Goal: Information Seeking & Learning: Learn about a topic

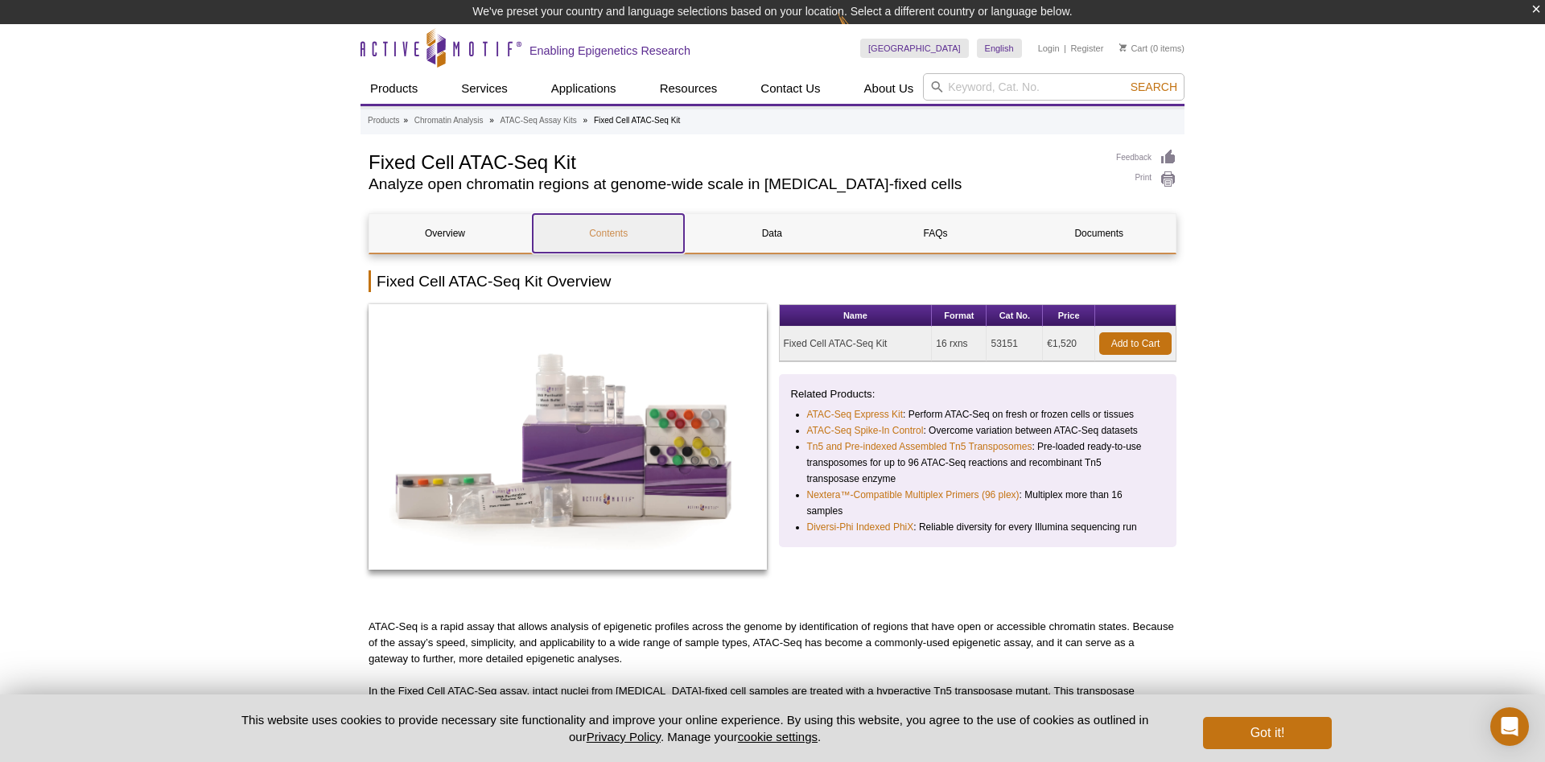
click at [610, 237] on link "Contents" at bounding box center [608, 233] width 151 height 39
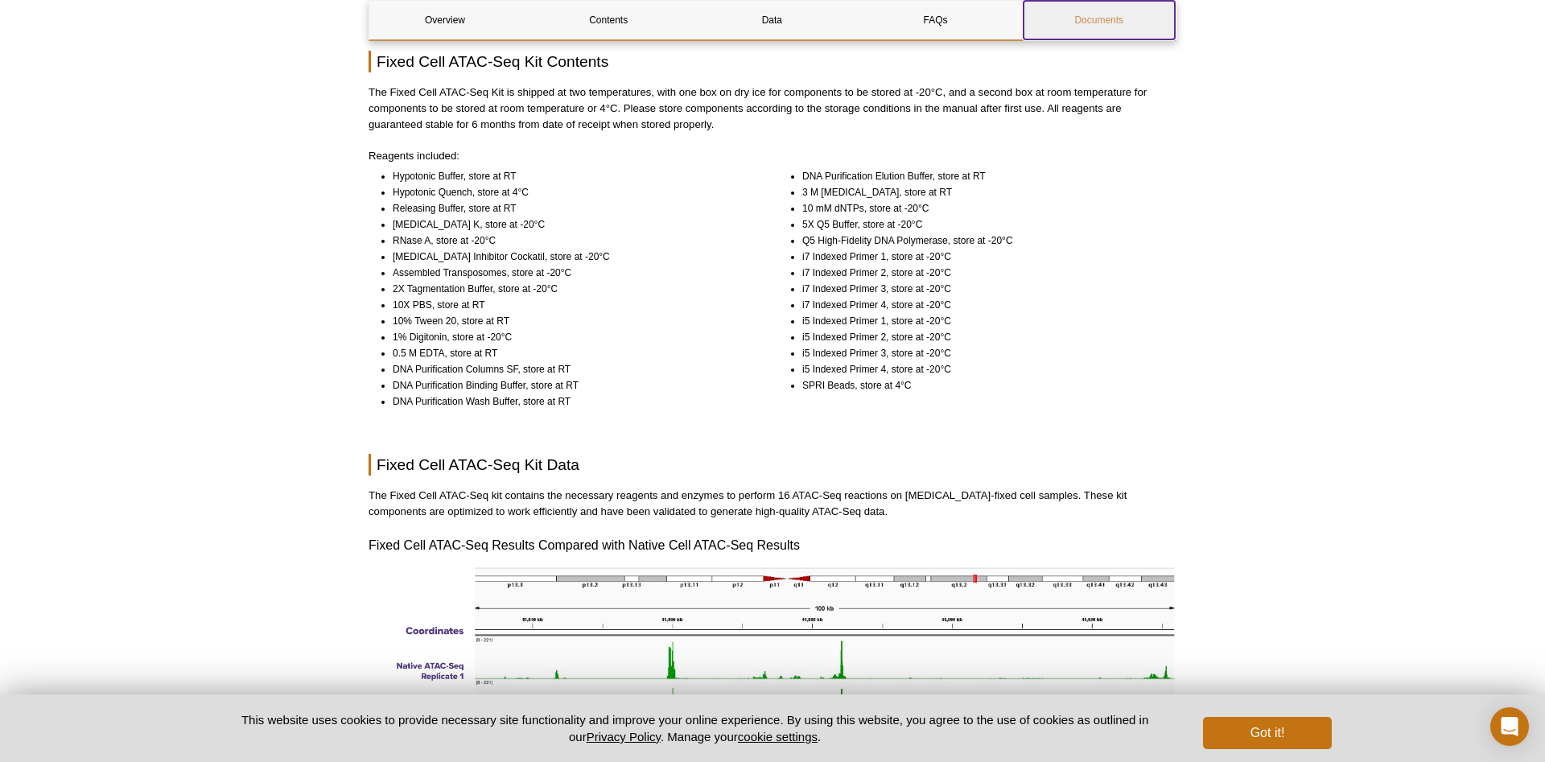
click at [1103, 27] on link "Documents" at bounding box center [1099, 20] width 151 height 39
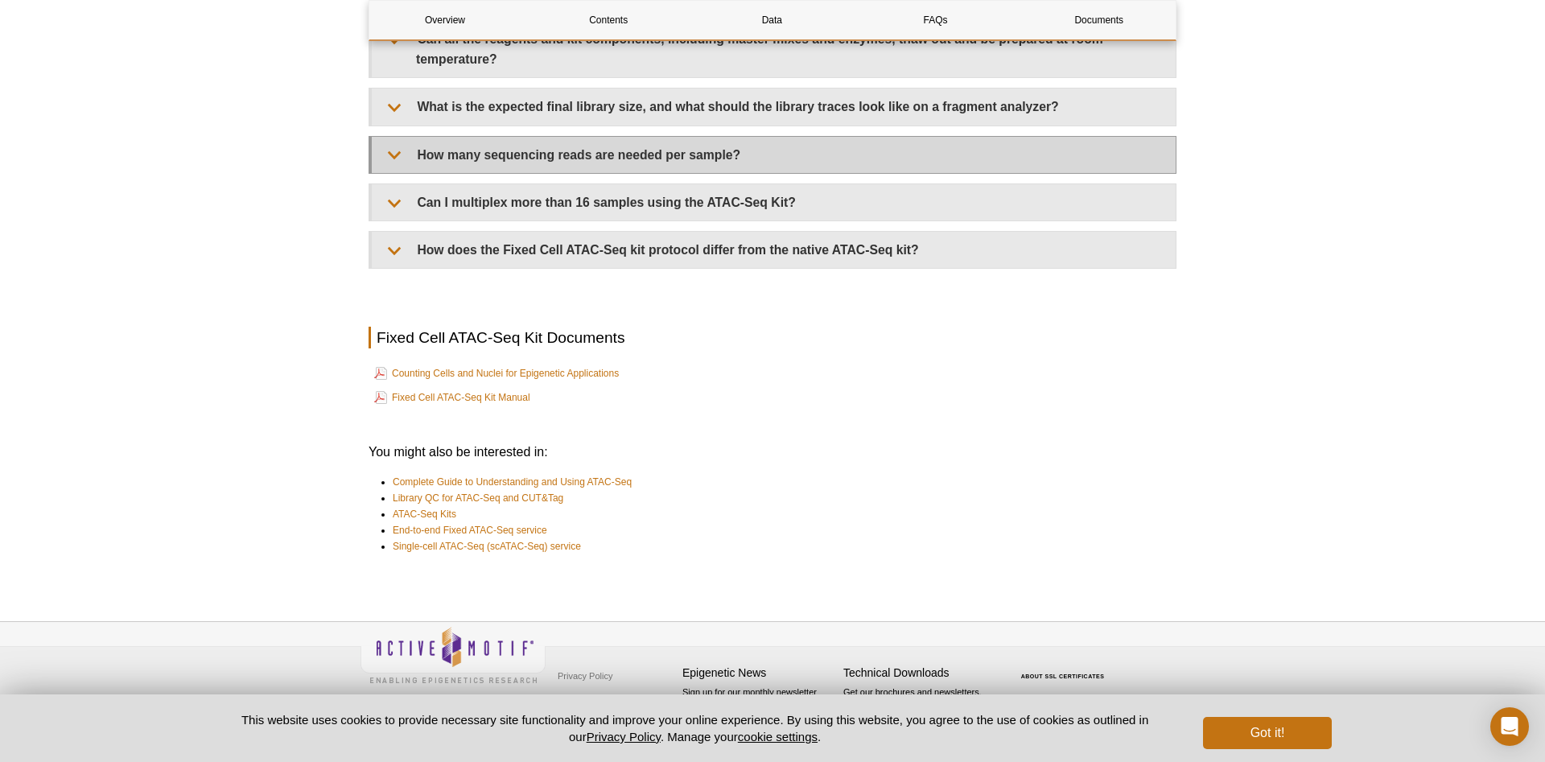
scroll to position [3410, 0]
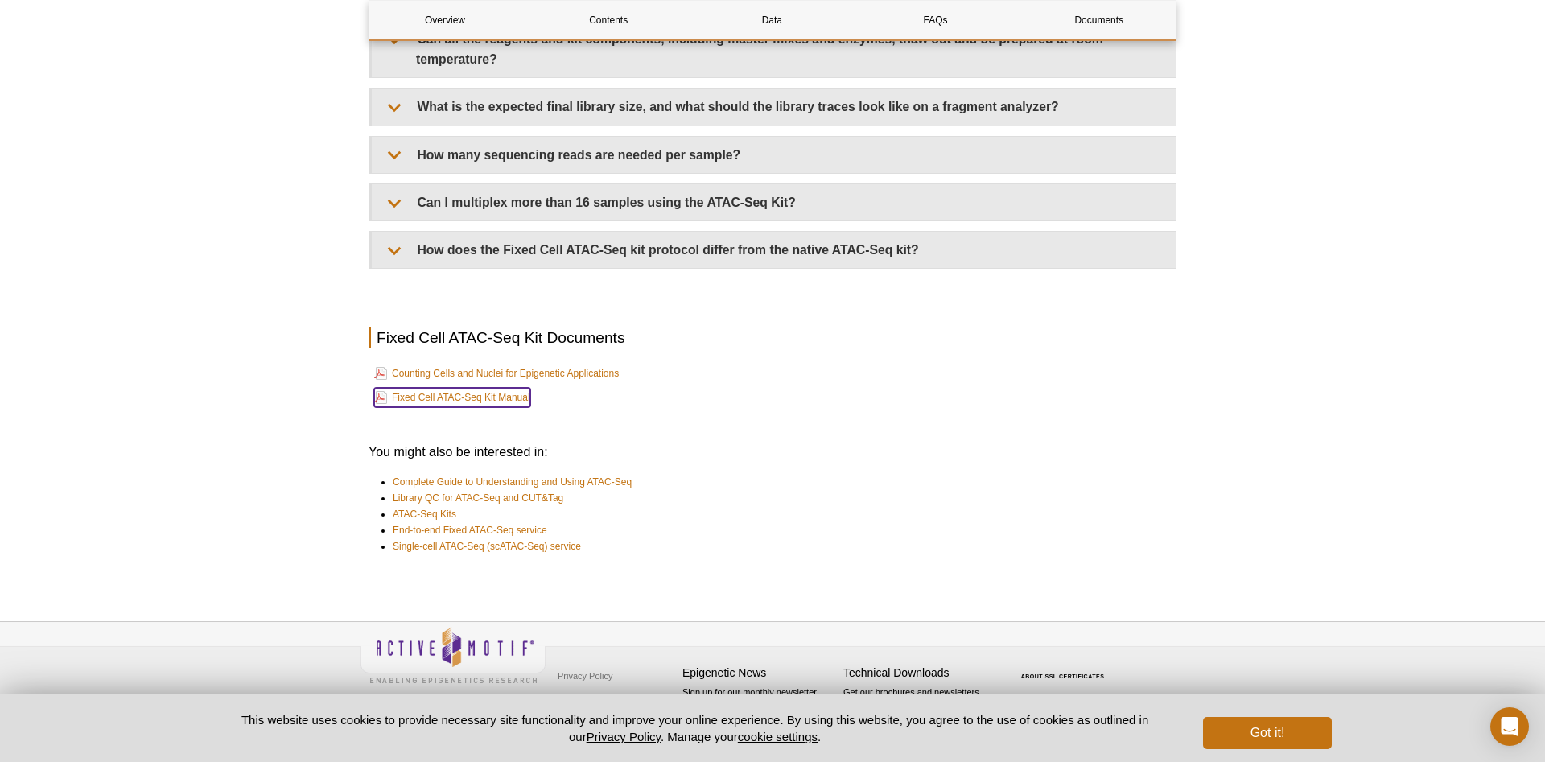
click at [429, 398] on link "Fixed Cell ATAC-Seq Kit Manual" at bounding box center [452, 397] width 156 height 19
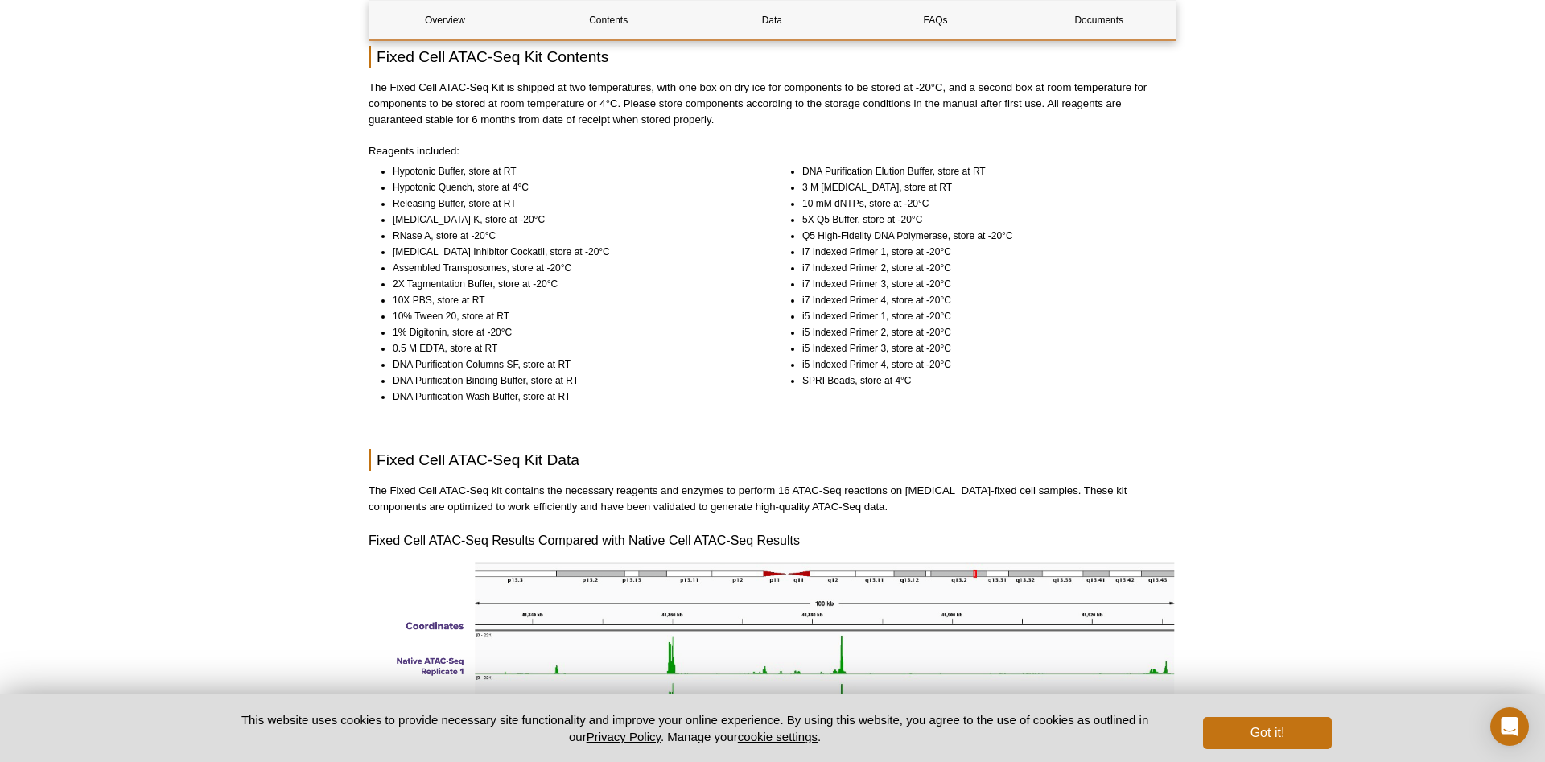
scroll to position [657, 0]
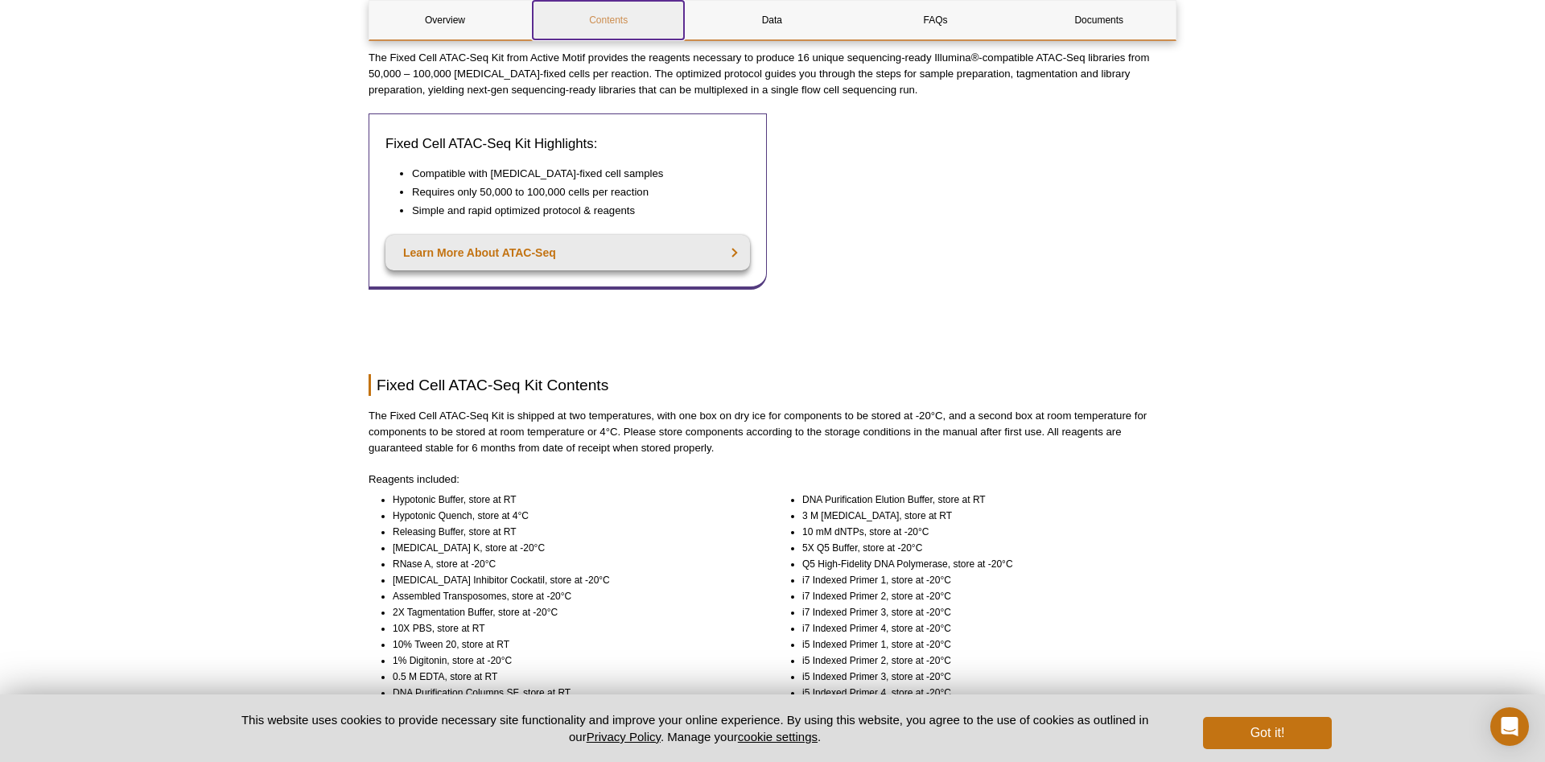
click at [595, 15] on link "Contents" at bounding box center [608, 20] width 151 height 39
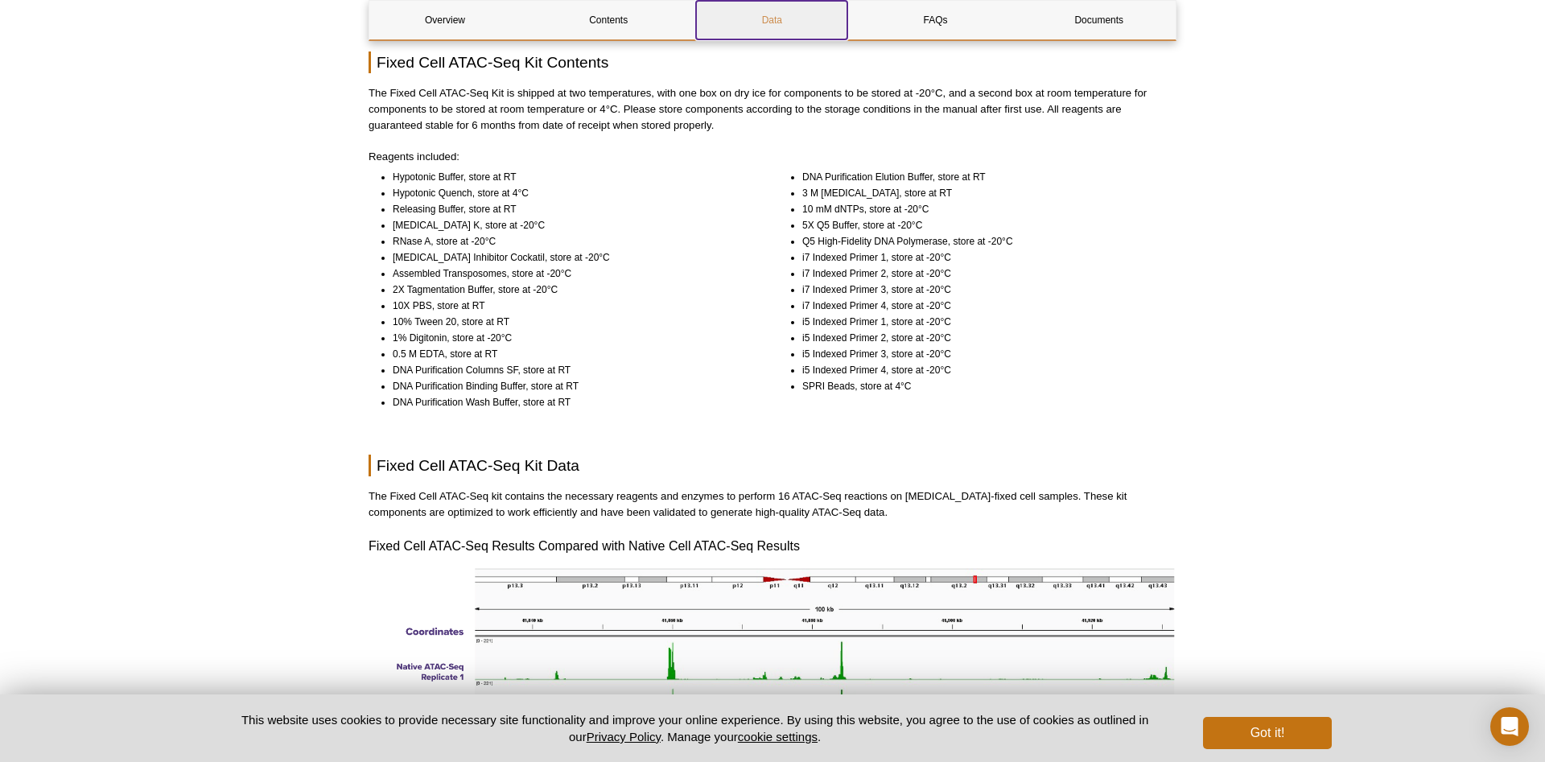
click at [766, 36] on link "Data" at bounding box center [771, 20] width 151 height 39
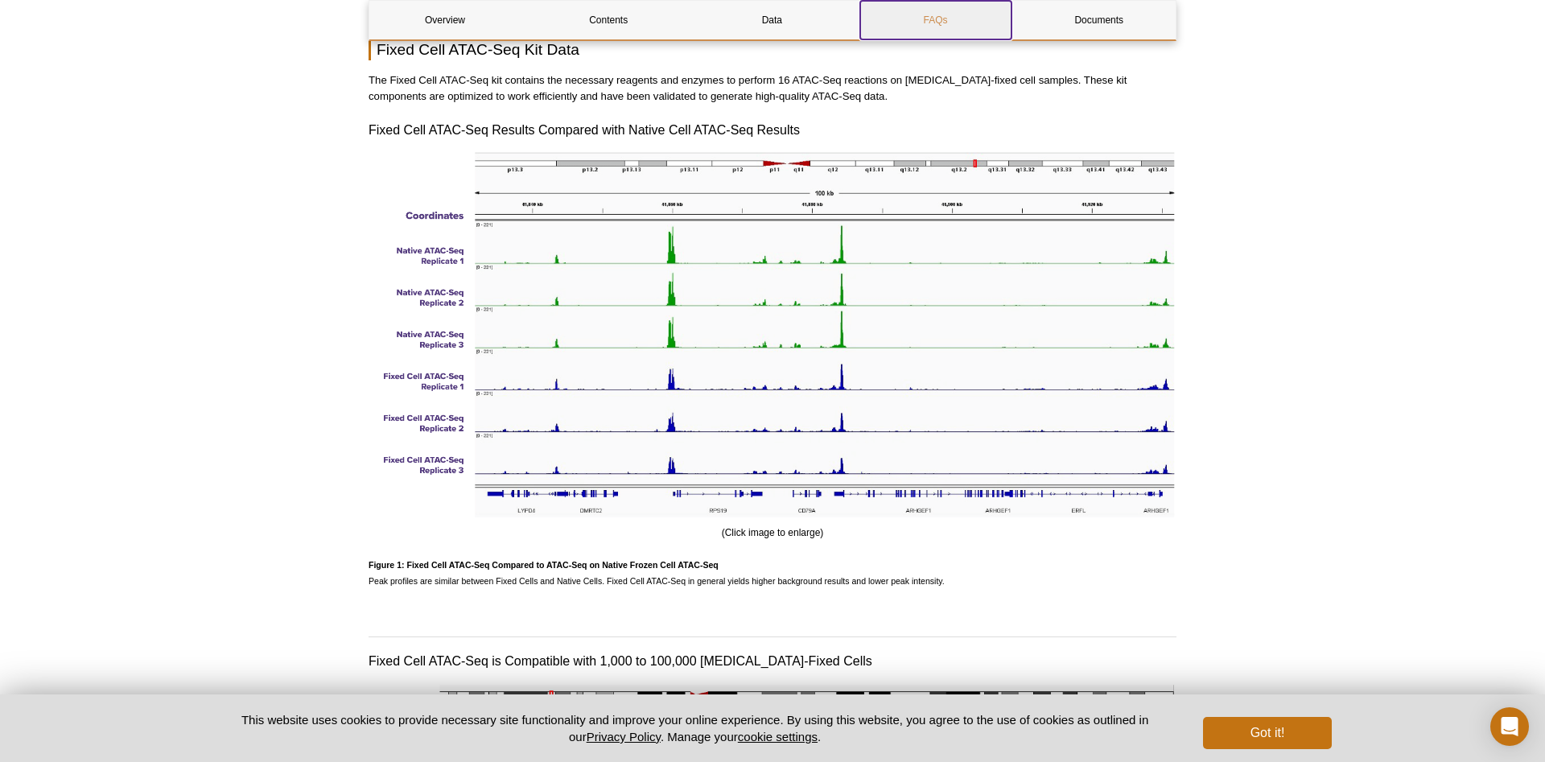
click at [944, 30] on link "FAQs" at bounding box center [935, 20] width 151 height 39
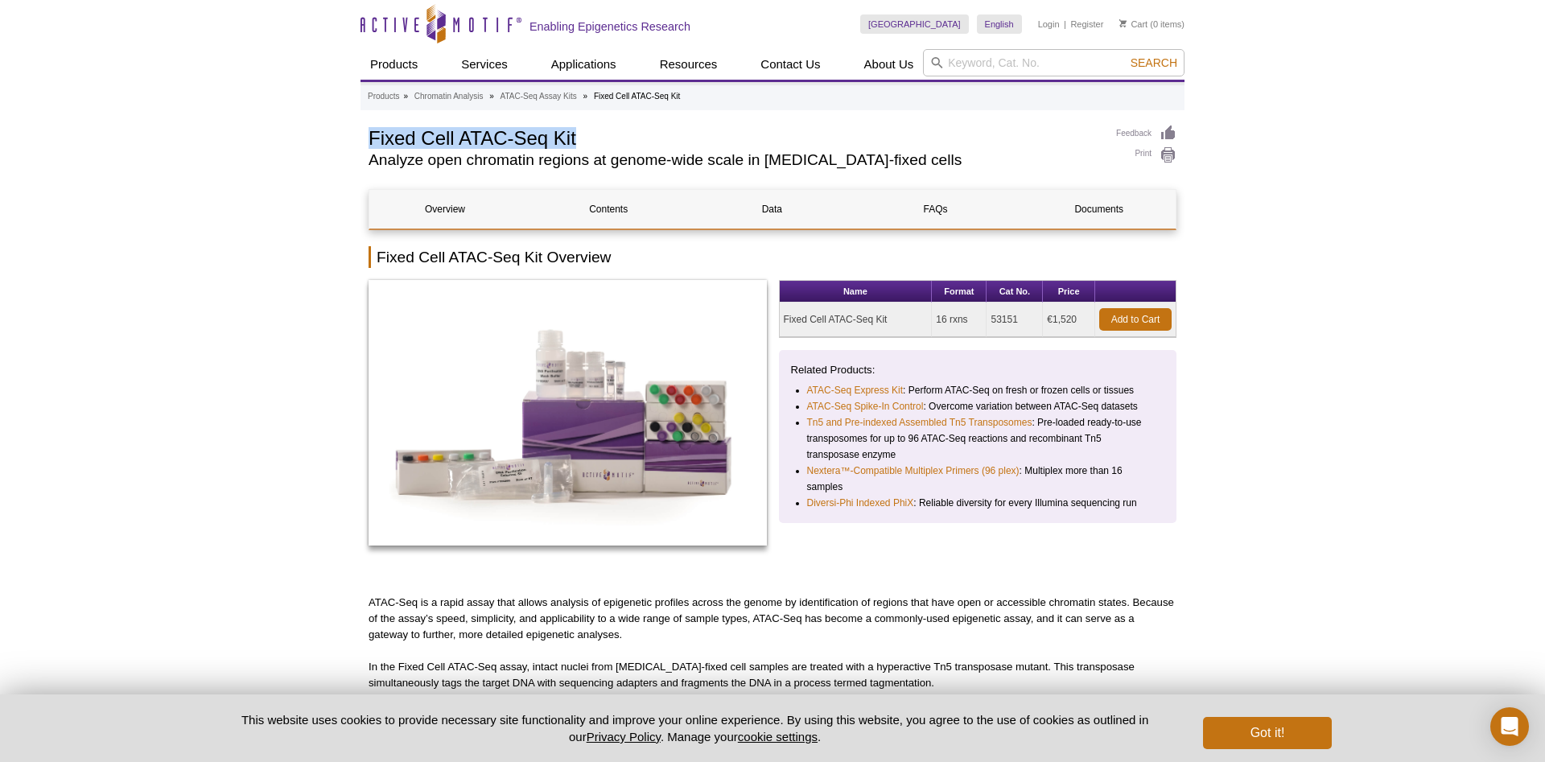
drag, startPoint x: 363, startPoint y: 142, endPoint x: 624, endPoint y: 141, distance: 261.5
copy h1 "Fixed Cell ATAC-Seq Kit"
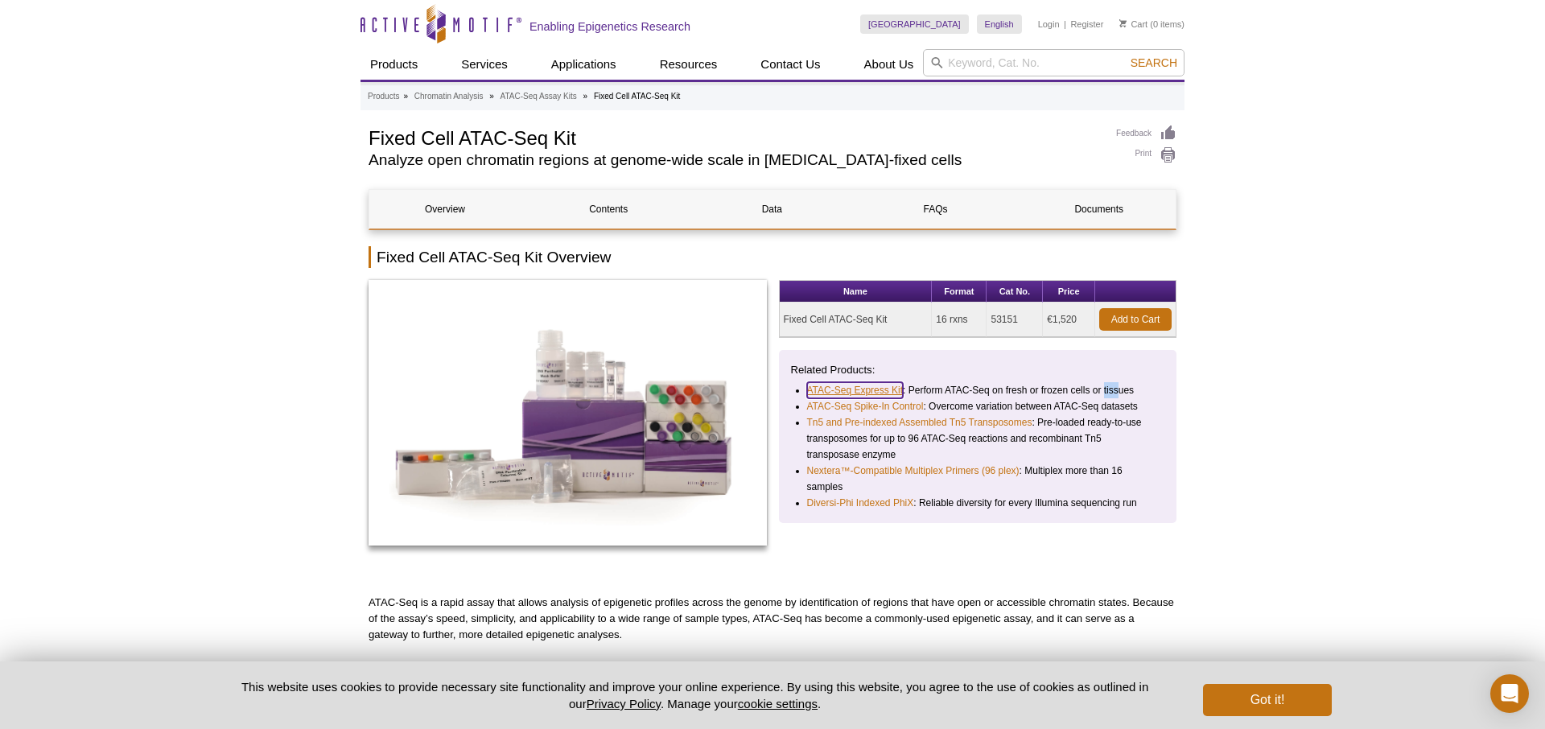
click at [843, 390] on link "ATAC-Seq Express Kit" at bounding box center [855, 390] width 97 height 16
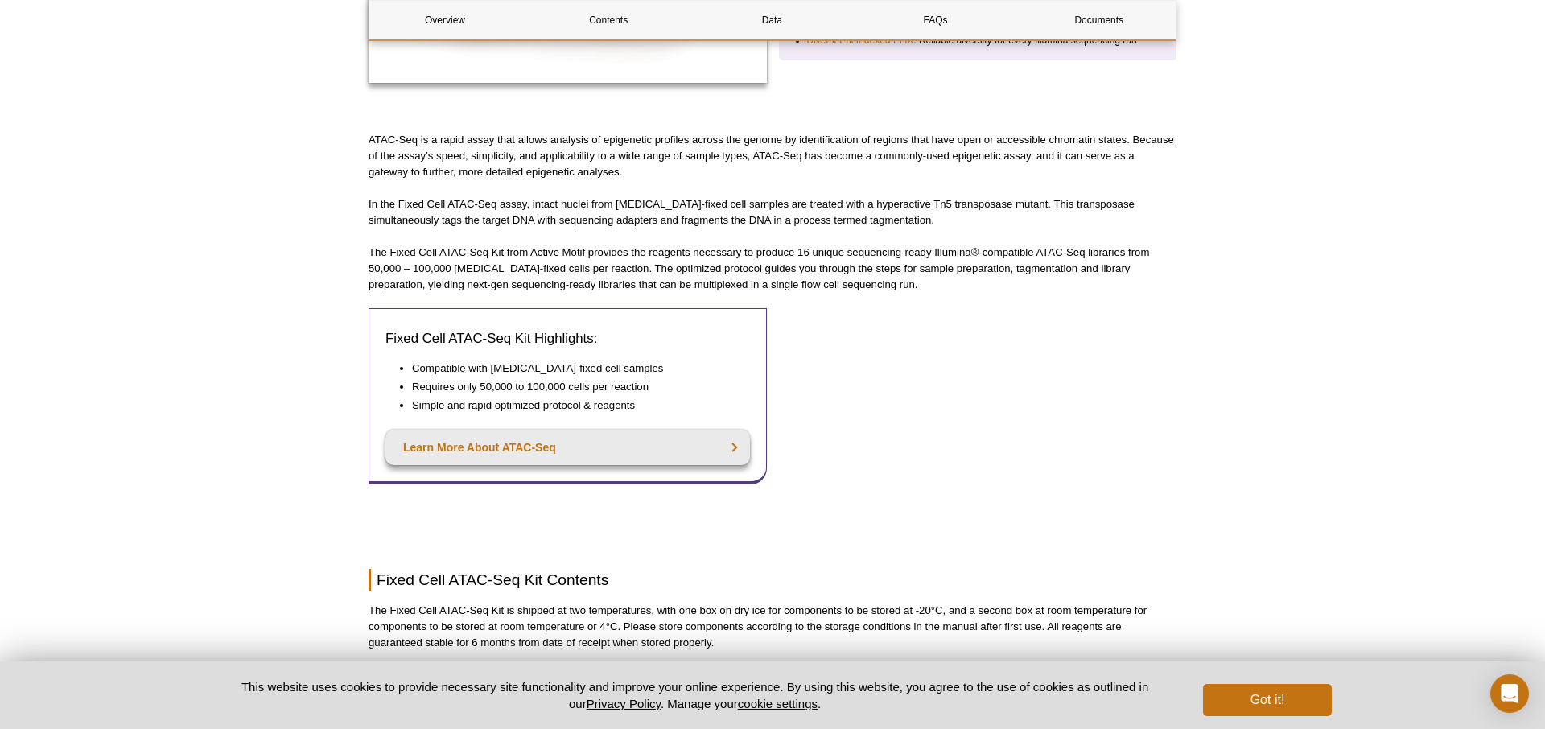
scroll to position [575, 0]
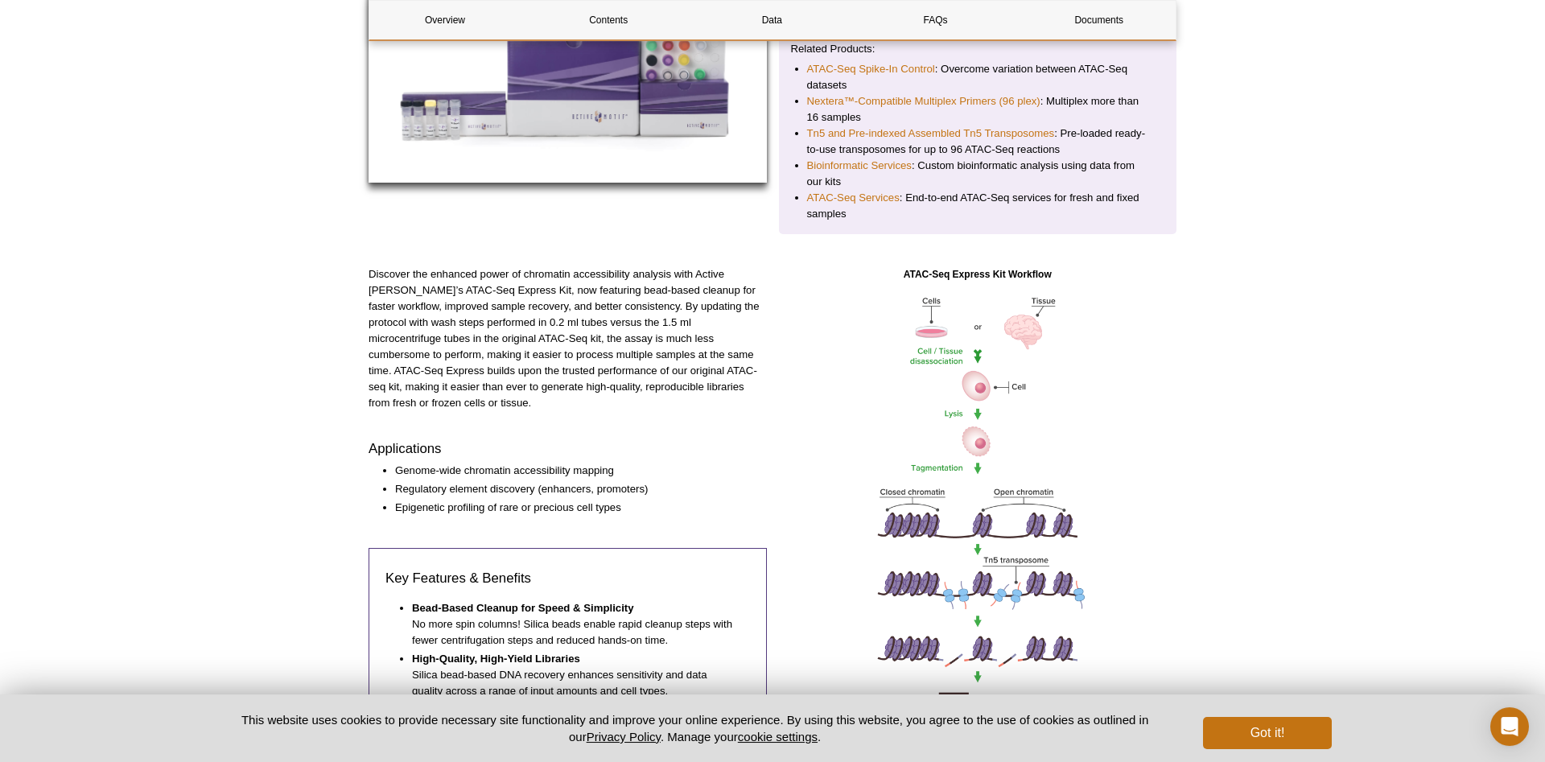
scroll to position [410, 0]
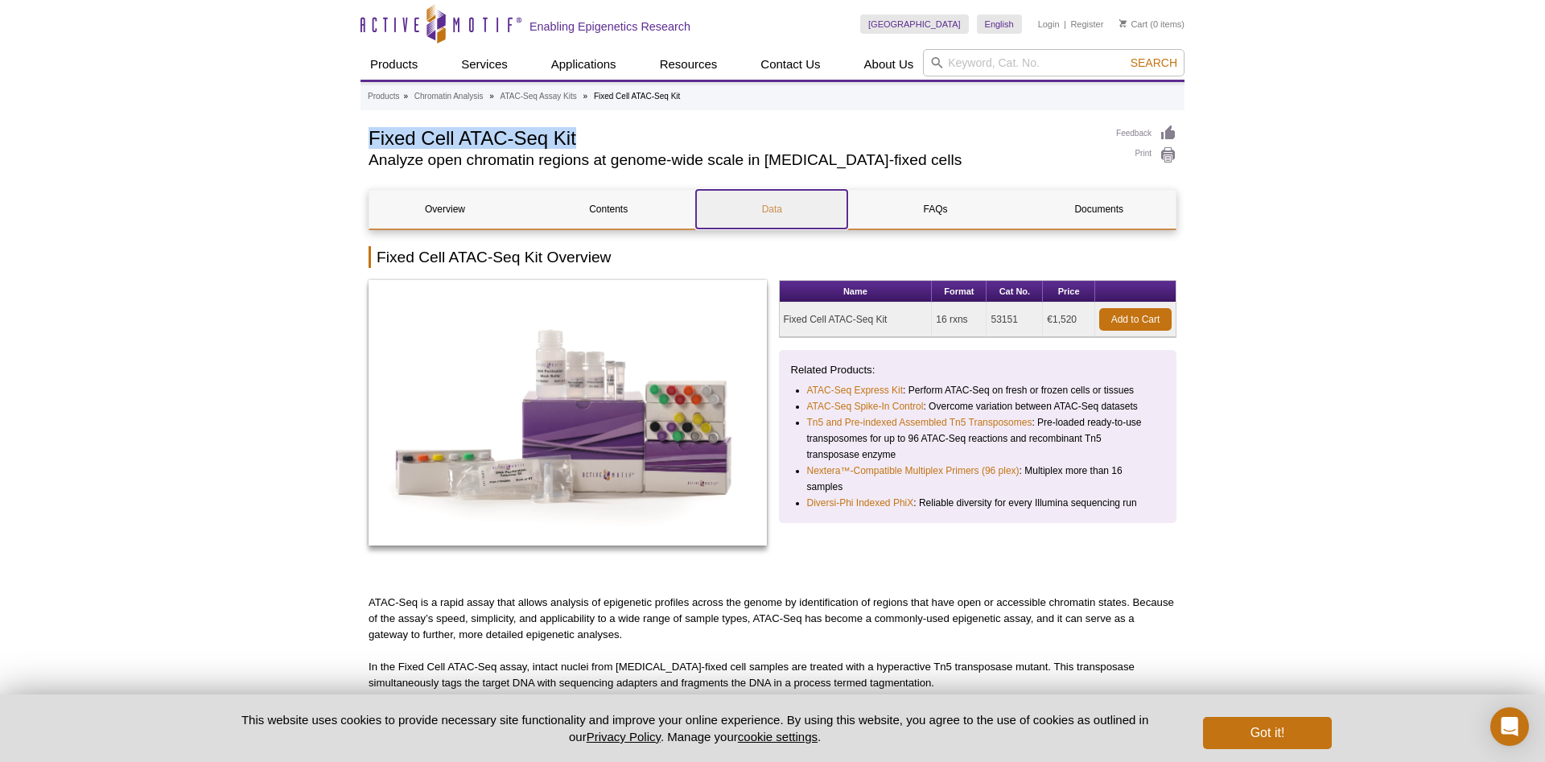
click at [790, 209] on link "Data" at bounding box center [771, 209] width 151 height 39
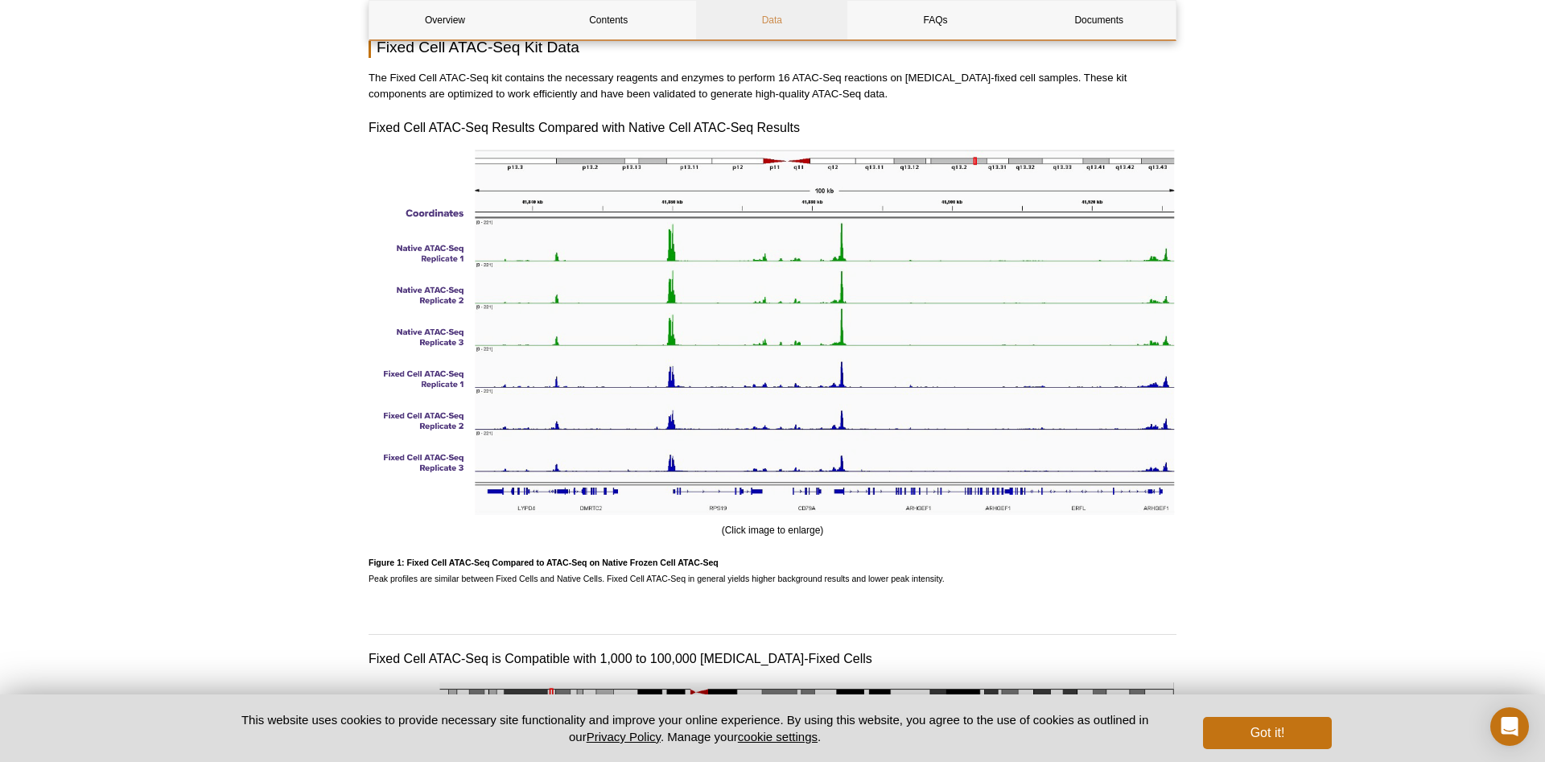
scroll to position [1396, 0]
click at [966, 30] on link "FAQs" at bounding box center [935, 20] width 151 height 39
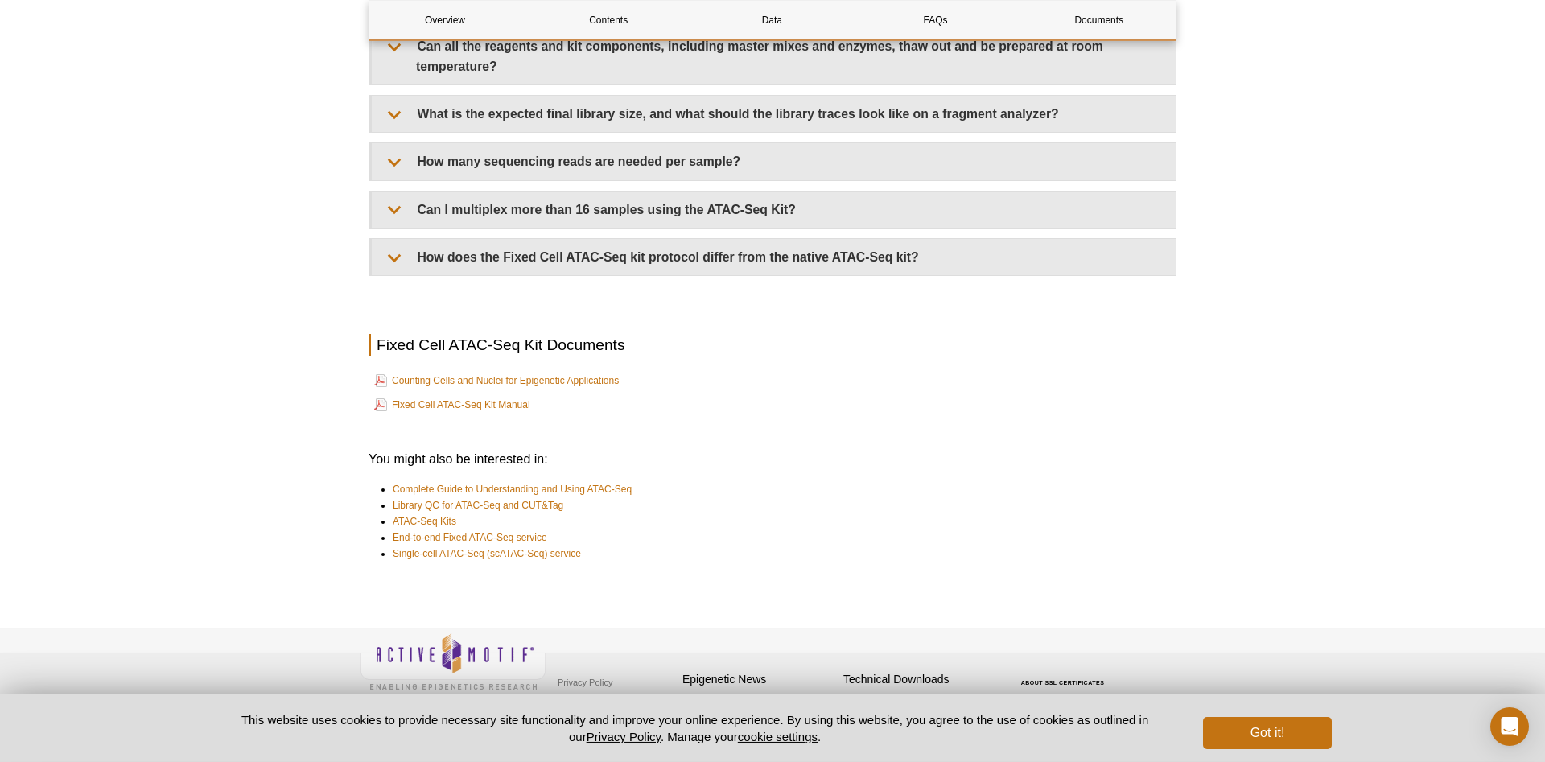
scroll to position [4525, 0]
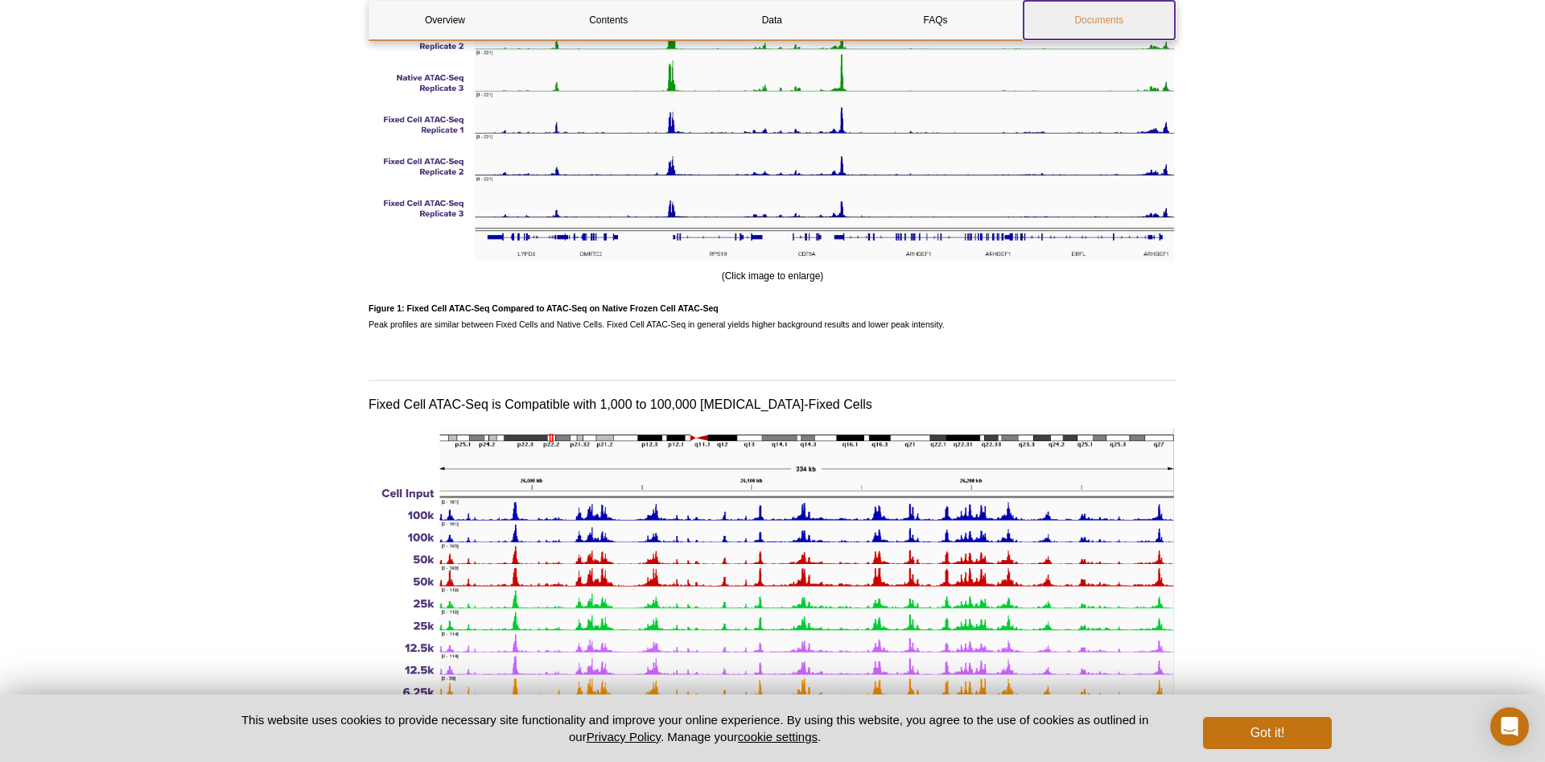
click at [1086, 16] on link "Documents" at bounding box center [1099, 20] width 151 height 39
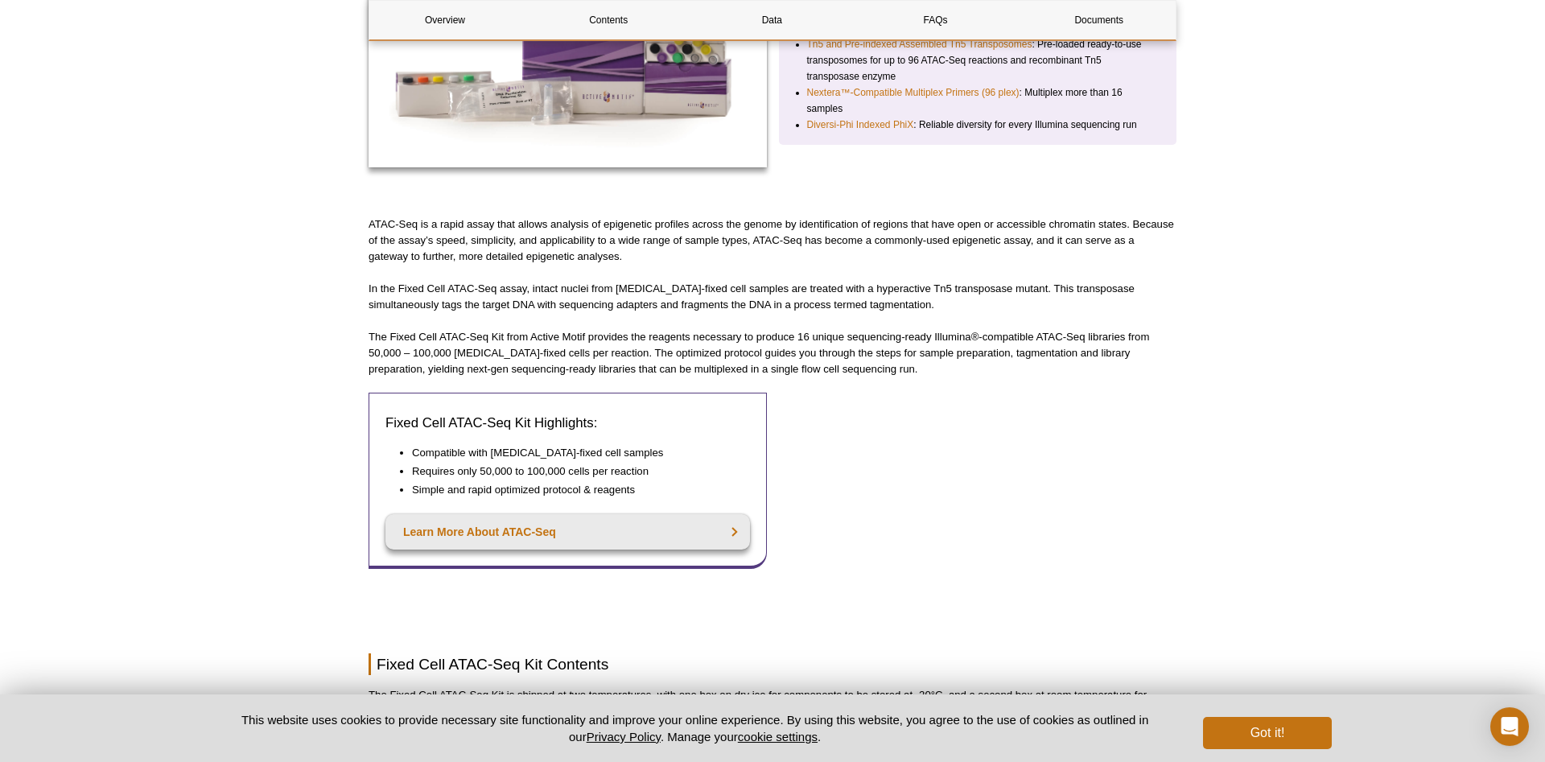
scroll to position [421, 0]
